Goal: Transaction & Acquisition: Download file/media

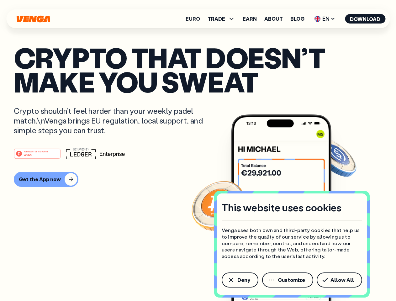
click at [198, 151] on div "#1 PRODUCT OF THE MONTH Web3" at bounding box center [198, 153] width 369 height 11
click at [240, 280] on span "Deny" at bounding box center [244, 280] width 13 height 5
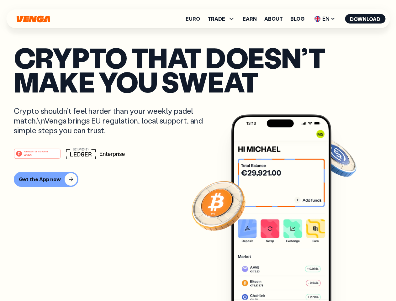
click at [288, 280] on img at bounding box center [281, 220] width 100 height 210
click at [341, 280] on article "Crypto that doesn’t make you sweat Crypto shouldn’t feel harder than your weekl…" at bounding box center [198, 162] width 369 height 235
click at [223, 19] on span "TRADE" at bounding box center [217, 18] width 18 height 5
click at [325, 19] on span "EN" at bounding box center [324, 19] width 25 height 10
click at [366, 19] on button "Download" at bounding box center [365, 18] width 40 height 9
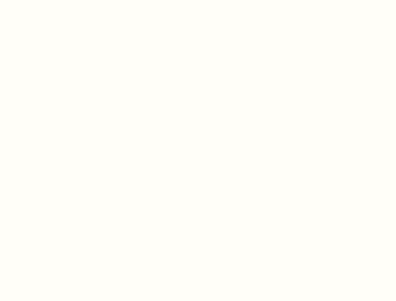
click at [45, 0] on html "This website uses cookies Venga uses both own and third-party cookies that help…" at bounding box center [198, 0] width 396 height 0
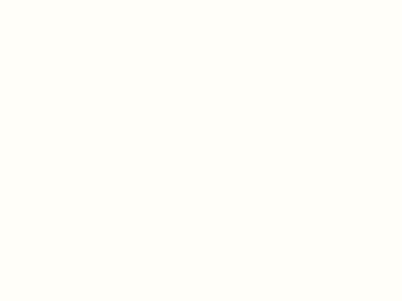
click at [38, 0] on html "This website uses cookies Venga uses both own and third-party cookies that help…" at bounding box center [201, 0] width 402 height 0
